Goal: Task Accomplishment & Management: Complete application form

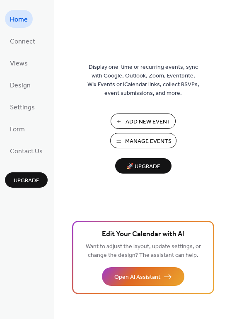
click at [149, 127] on span "Add New Event" at bounding box center [148, 122] width 45 height 9
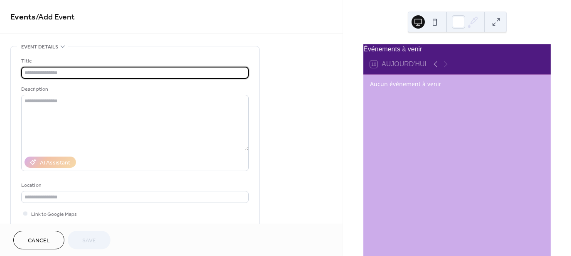
click at [62, 70] on input "text" at bounding box center [134, 73] width 227 height 12
type input "*"
type input "***"
